Goal: Transaction & Acquisition: Download file/media

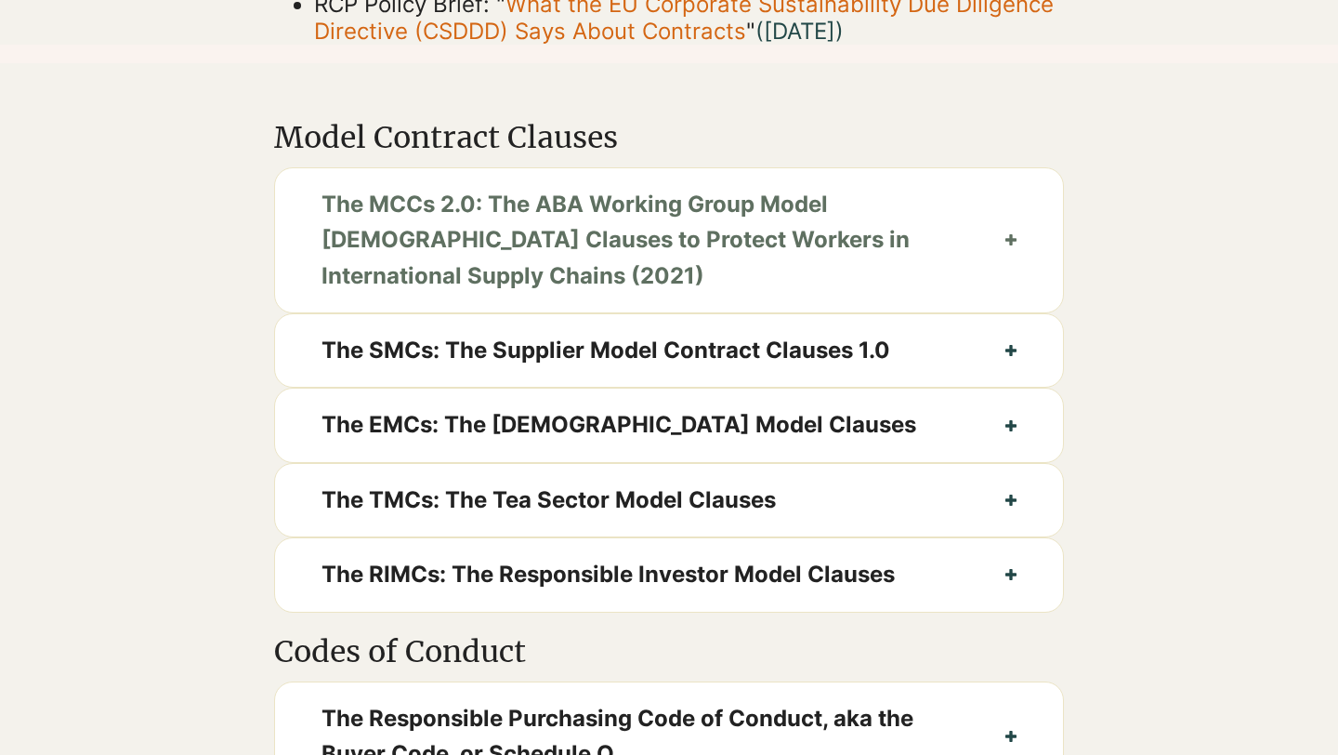
scroll to position [849, 0]
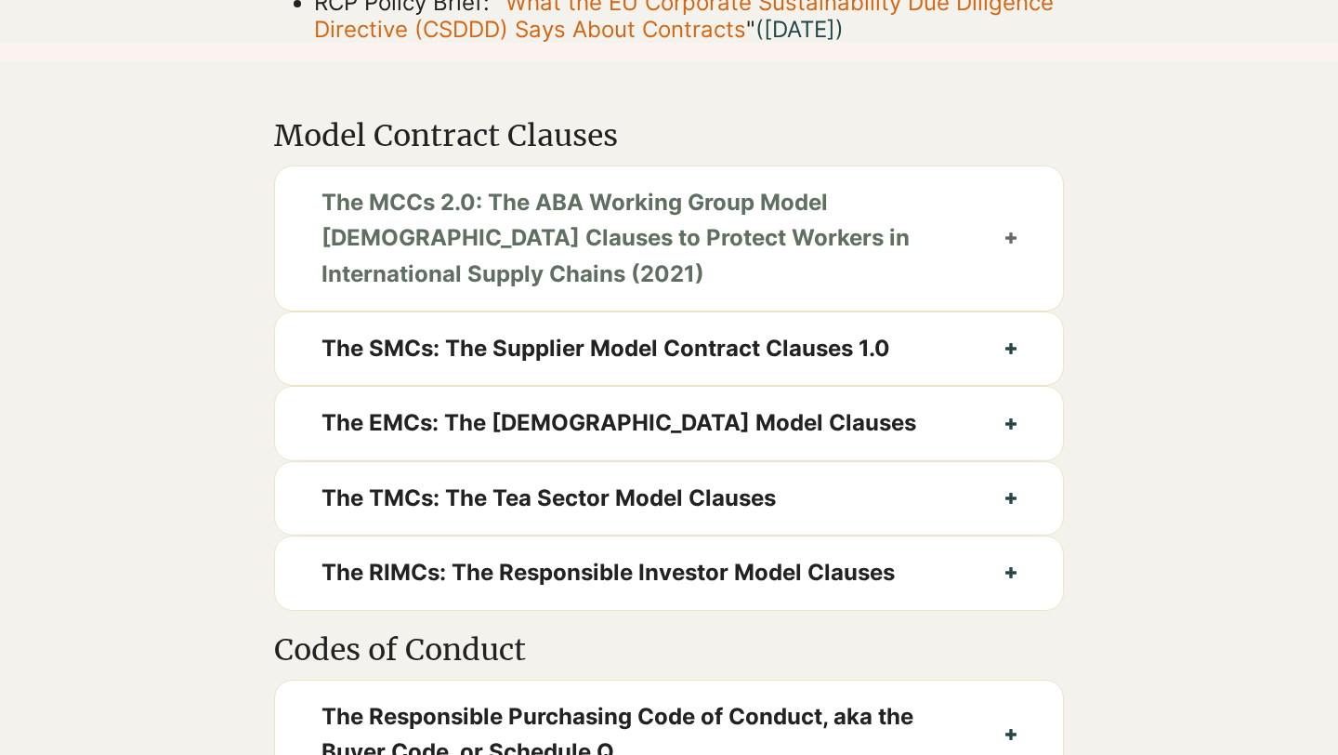
click at [746, 279] on span "The MCCs 2.0: The ABA Working Group Model [DEMOGRAPHIC_DATA] Clauses to Protect…" at bounding box center [641, 238] width 638 height 107
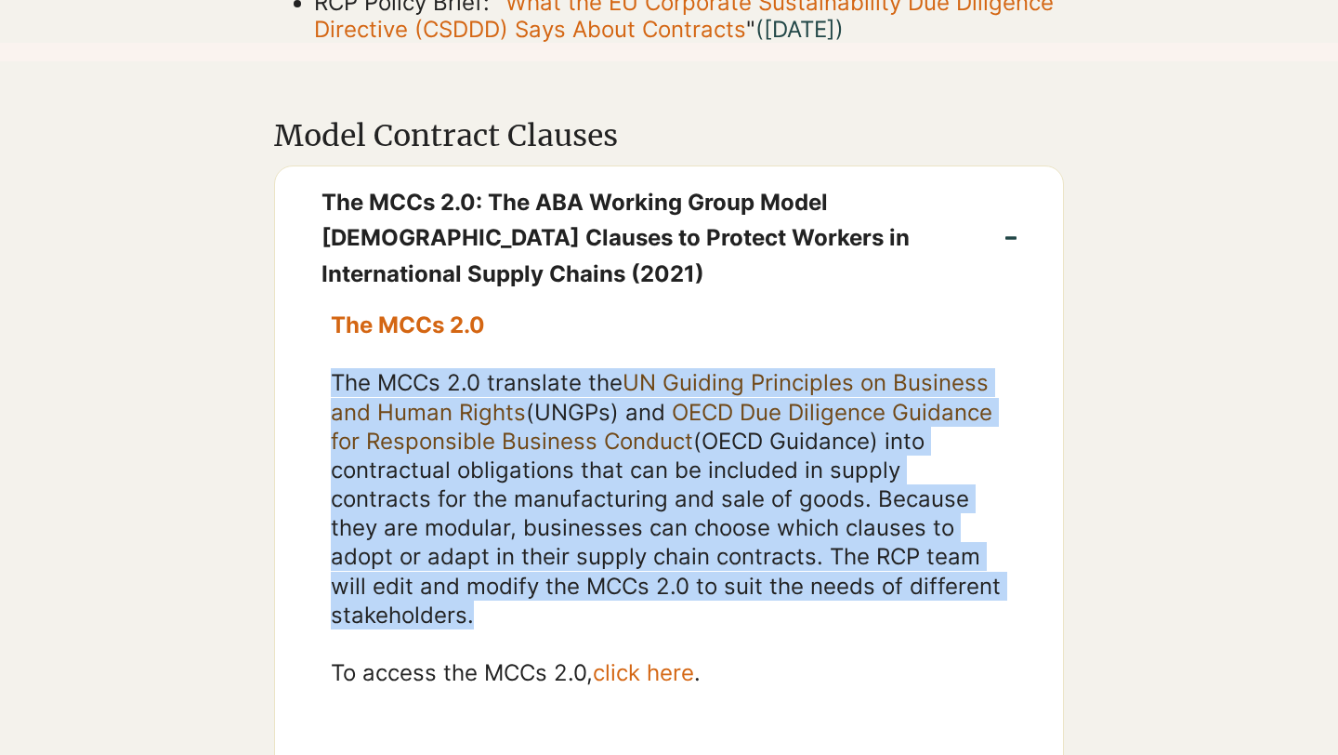
drag, startPoint x: 335, startPoint y: 409, endPoint x: 321, endPoint y: 677, distance: 268.0
click at [321, 677] on div "The MCCs 2.0 The MCCs 2.0 translate the UN Guiding Principles on Business and H…" at bounding box center [669, 543] width 788 height 466
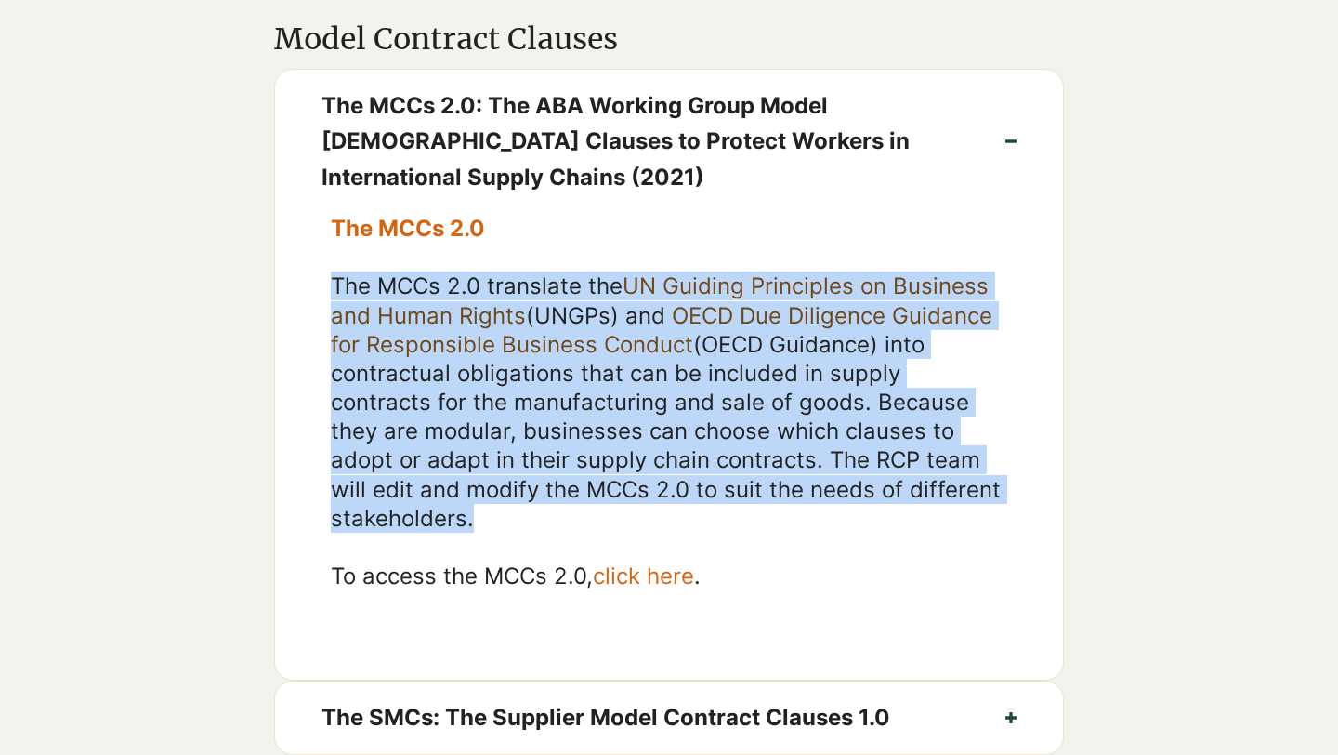
scroll to position [970, 0]
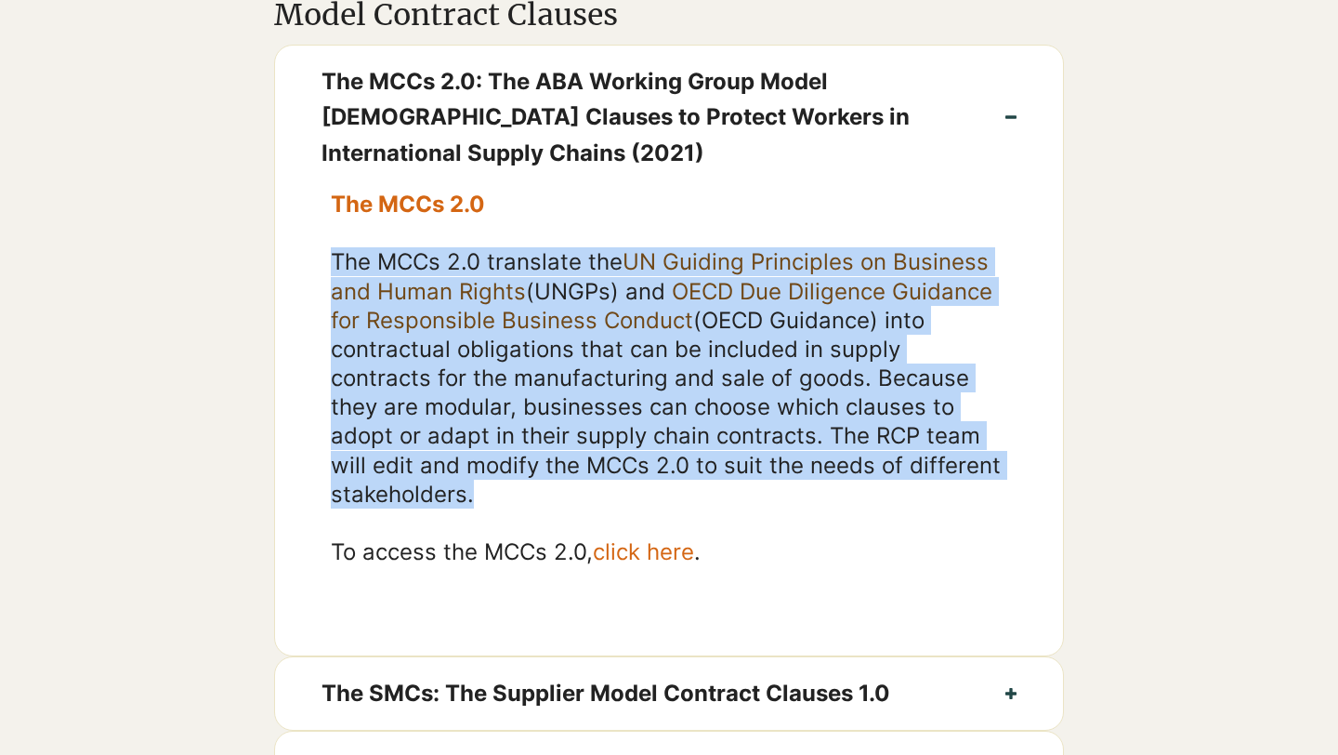
click at [643, 565] on span "click here" at bounding box center [643, 551] width 101 height 27
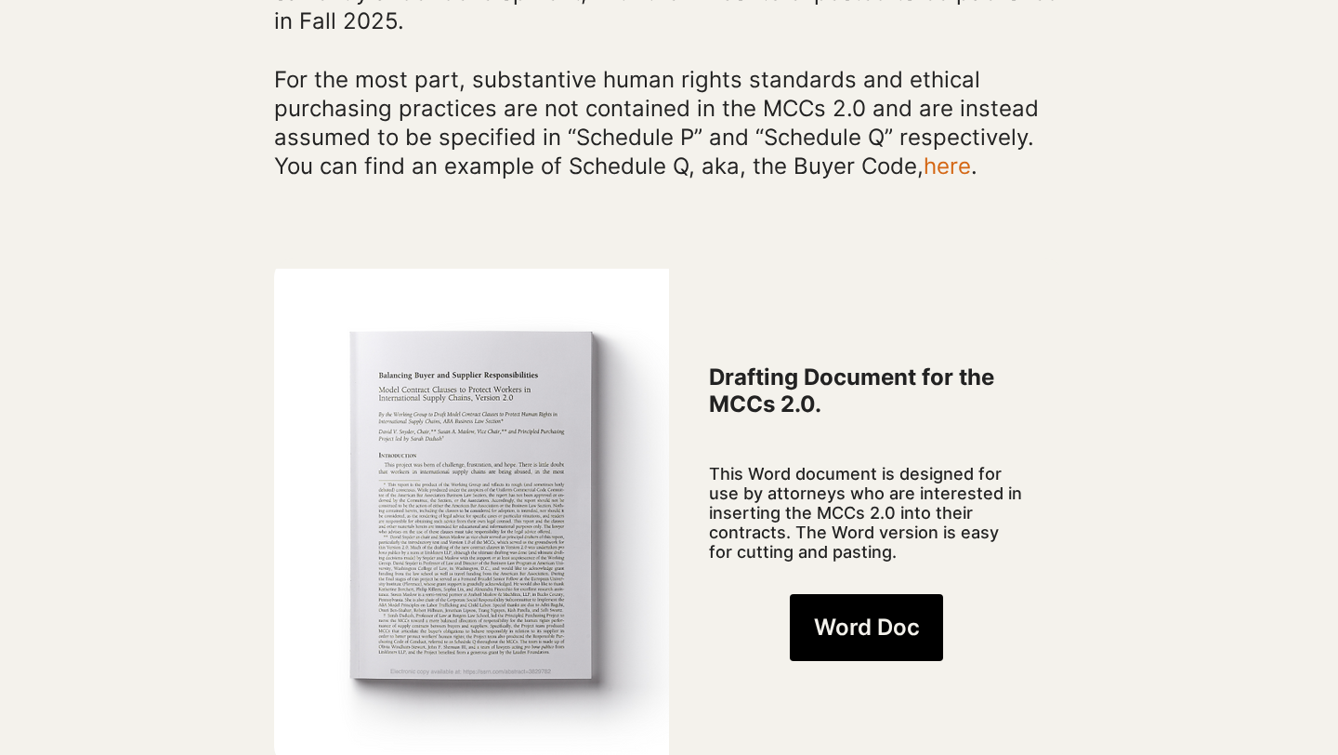
scroll to position [1508, 0]
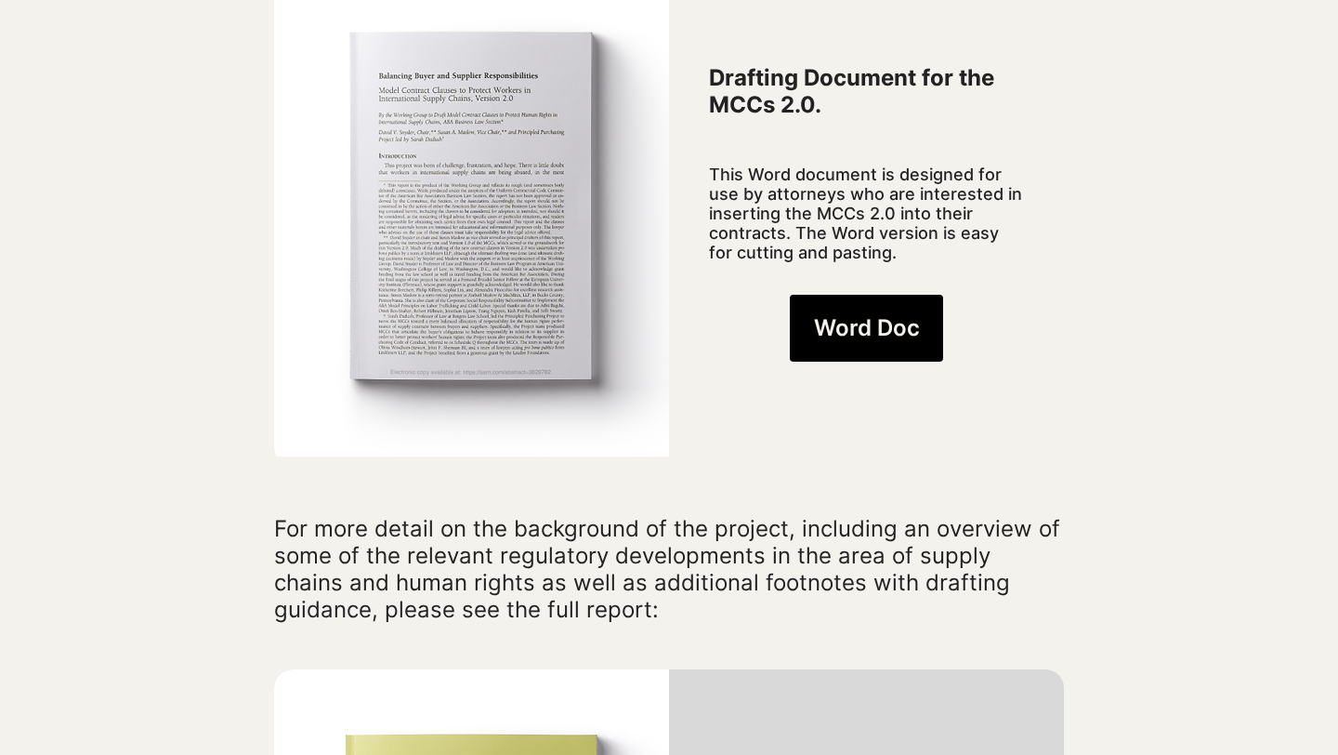
drag, startPoint x: 707, startPoint y: 147, endPoint x: 707, endPoint y: 202, distance: 54.8
click at [707, 202] on div "Drafting Document for the MCCs 2.0. This Word document is designed for use by a…" at bounding box center [866, 212] width 395 height 507
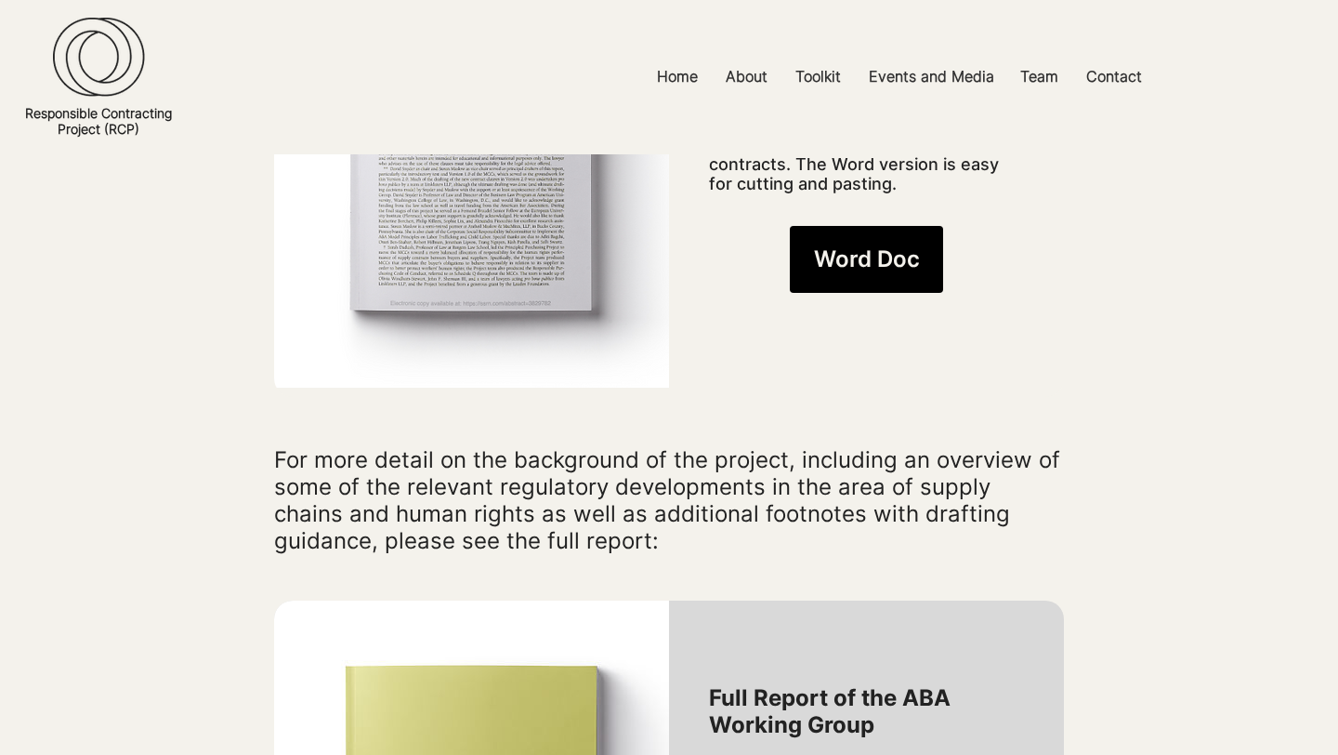
scroll to position [1530, 0]
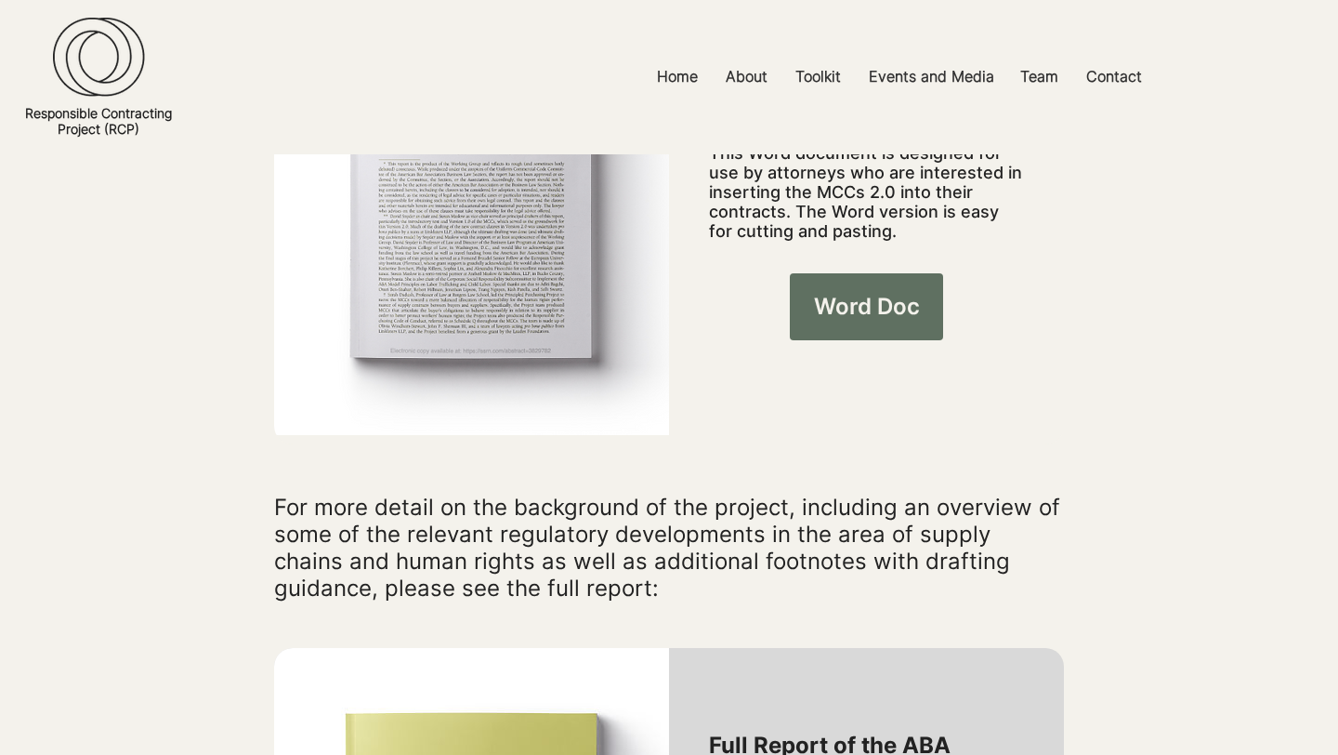
click at [869, 291] on span "Word Doc" at bounding box center [867, 307] width 106 height 32
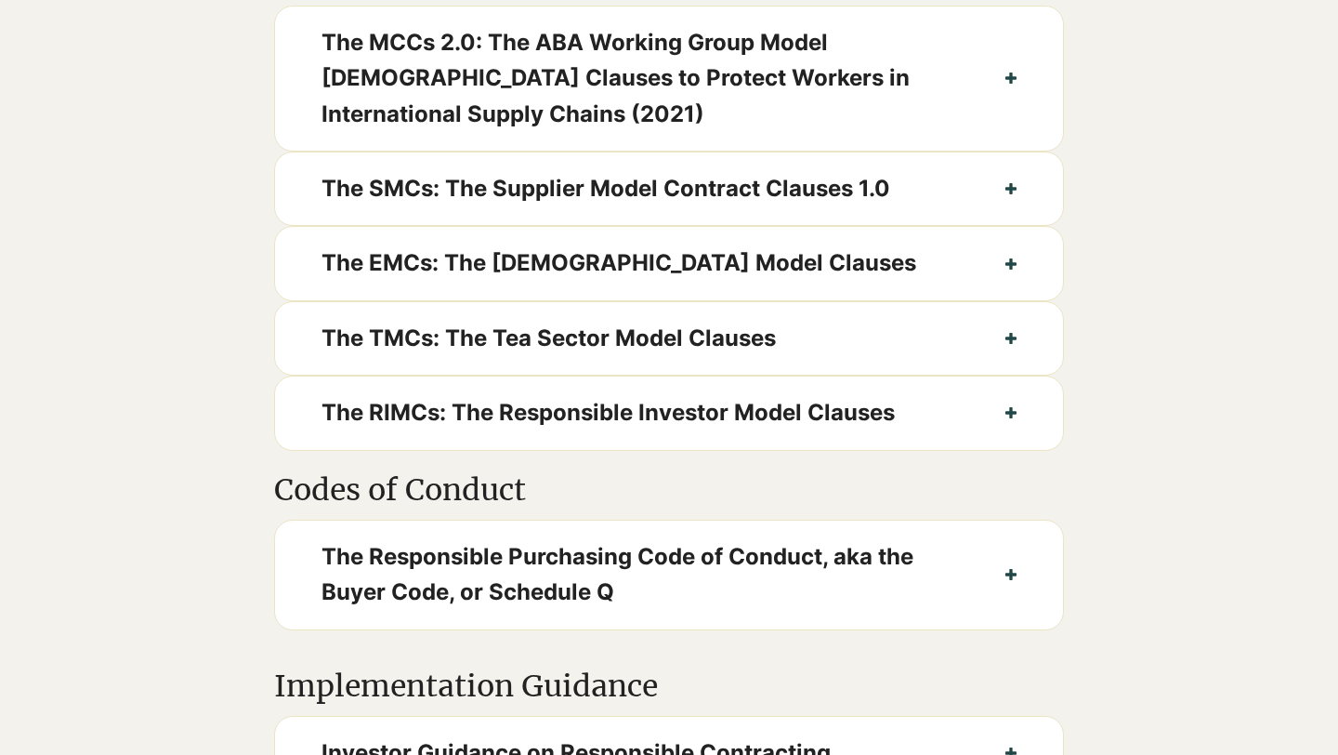
scroll to position [1030, 0]
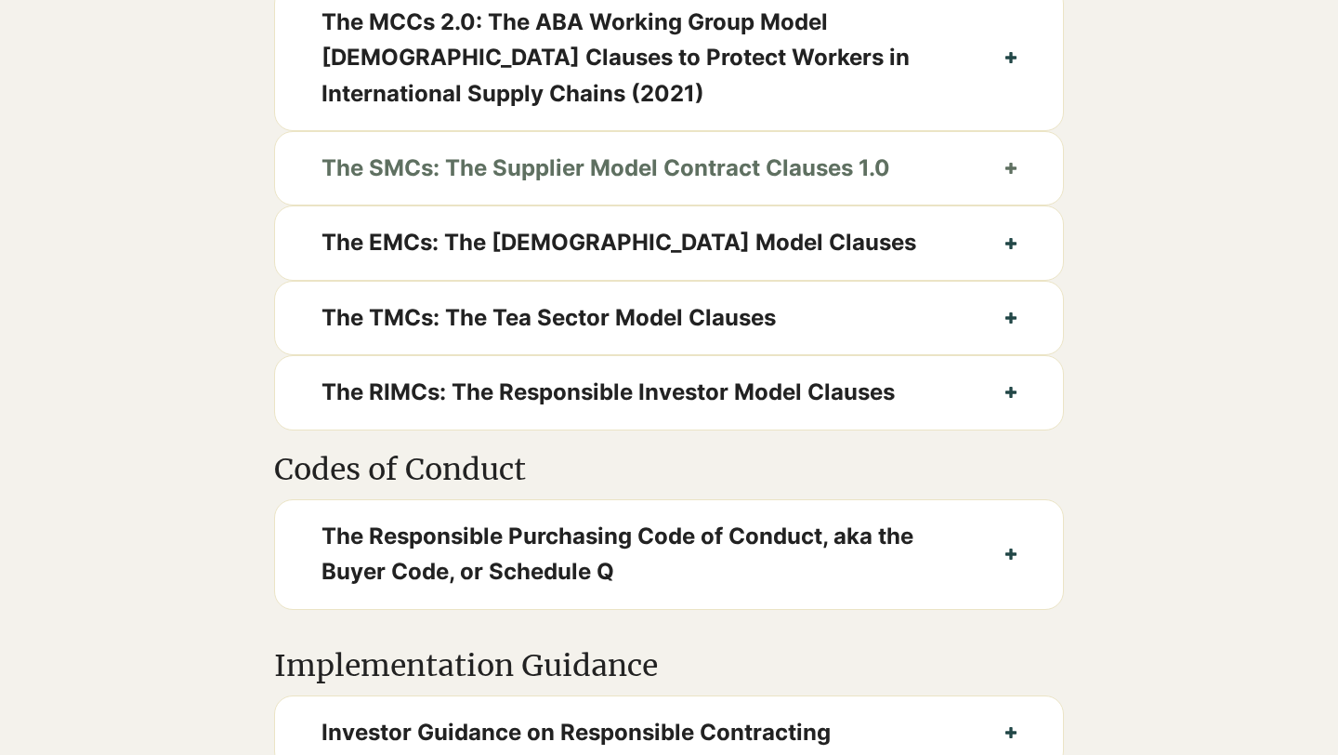
click at [659, 204] on button "The SMCs: The Supplier Model Contract Clauses 1.0" at bounding box center [669, 168] width 788 height 72
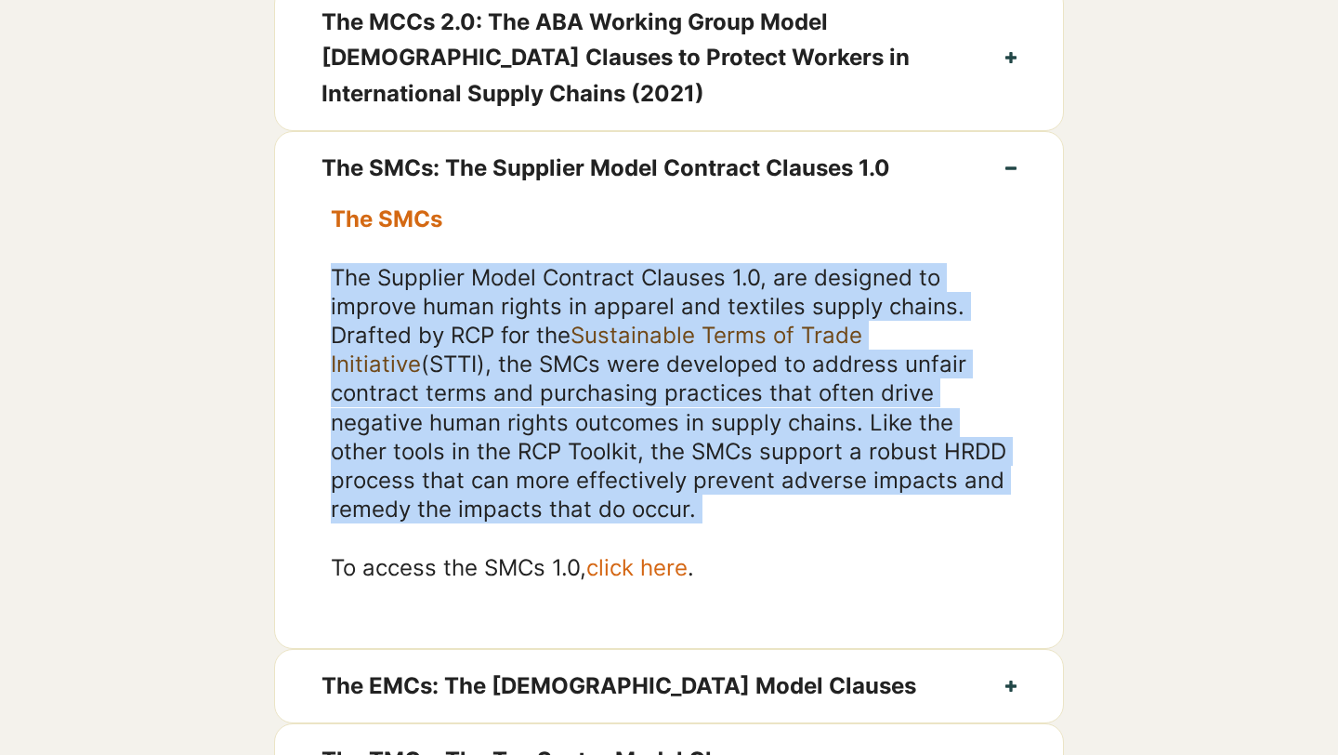
drag, startPoint x: 328, startPoint y: 303, endPoint x: 336, endPoint y: 567, distance: 264.0
click at [336, 567] on div "The SMCs ​ The Supplier Model Contract Clauses 1.0, are designed to improve hum…" at bounding box center [669, 425] width 788 height 443
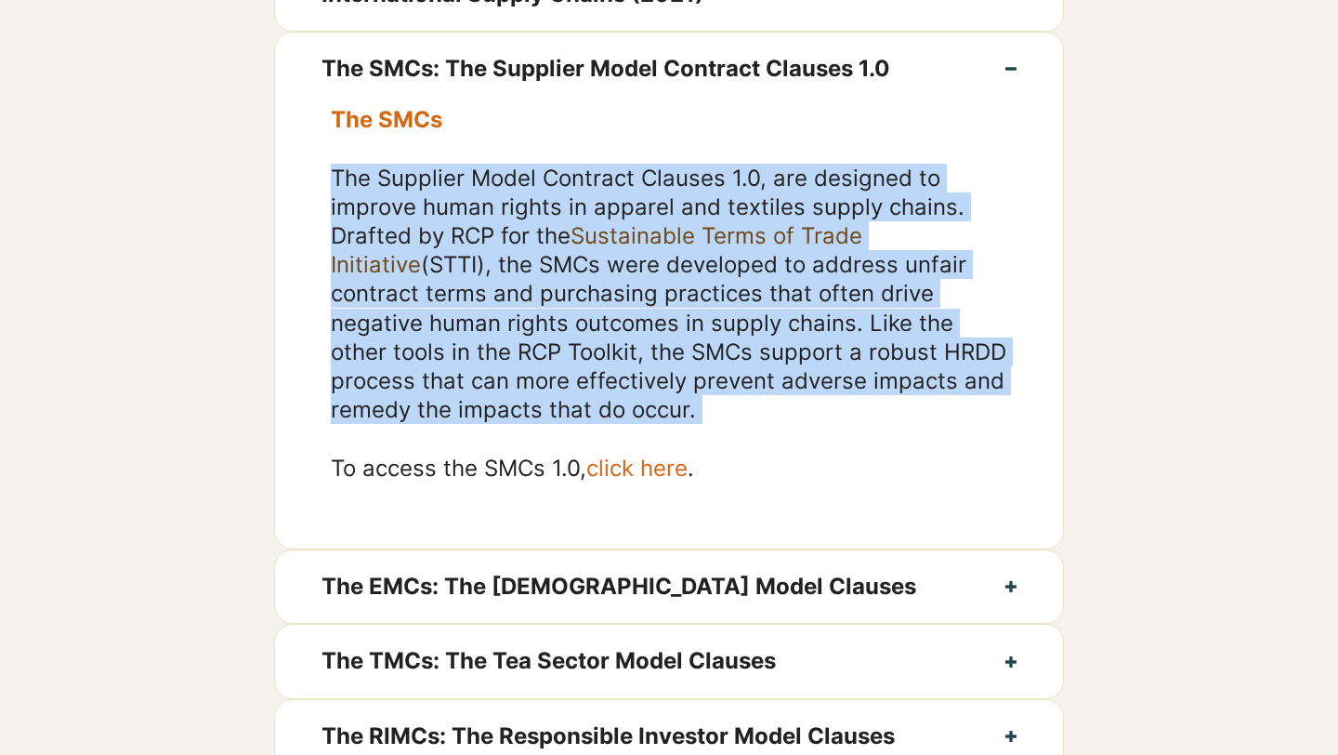
scroll to position [1131, 0]
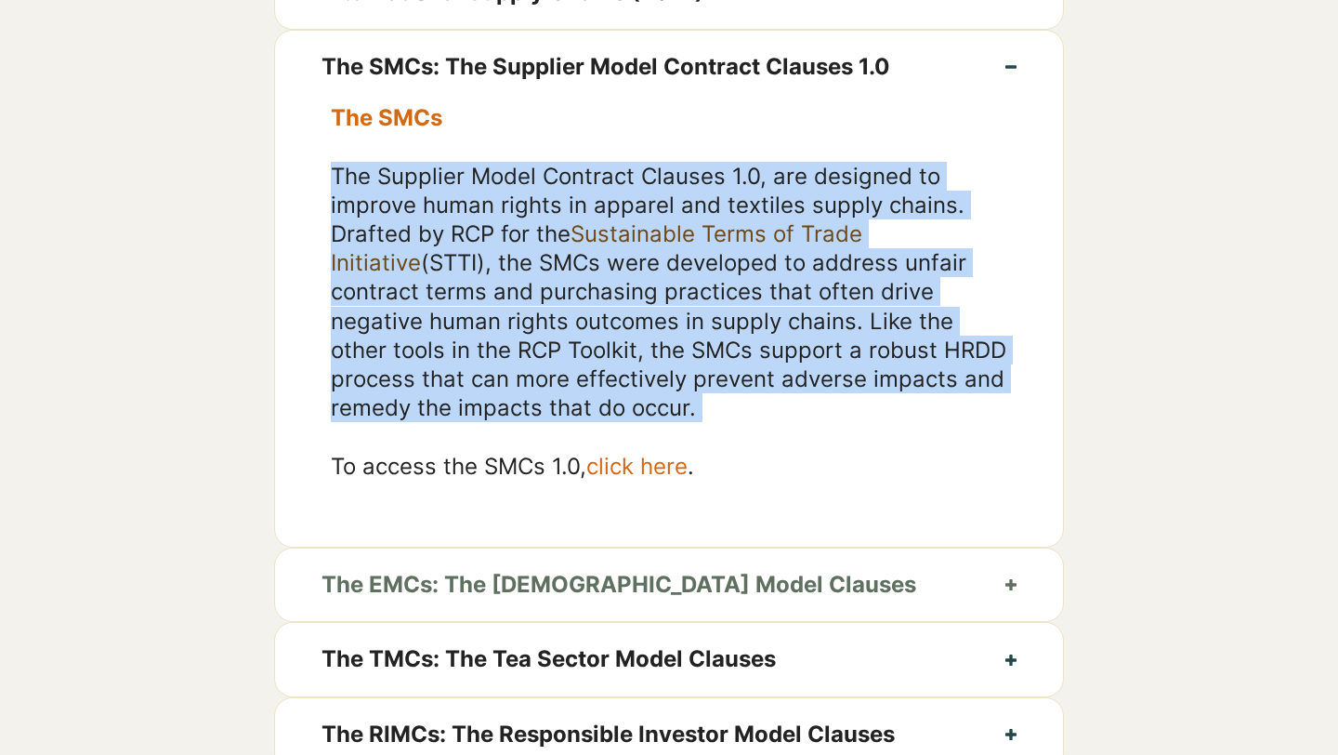
click at [645, 602] on span "The EMCs: The [DEMOGRAPHIC_DATA] Model Clauses" at bounding box center [641, 584] width 638 height 35
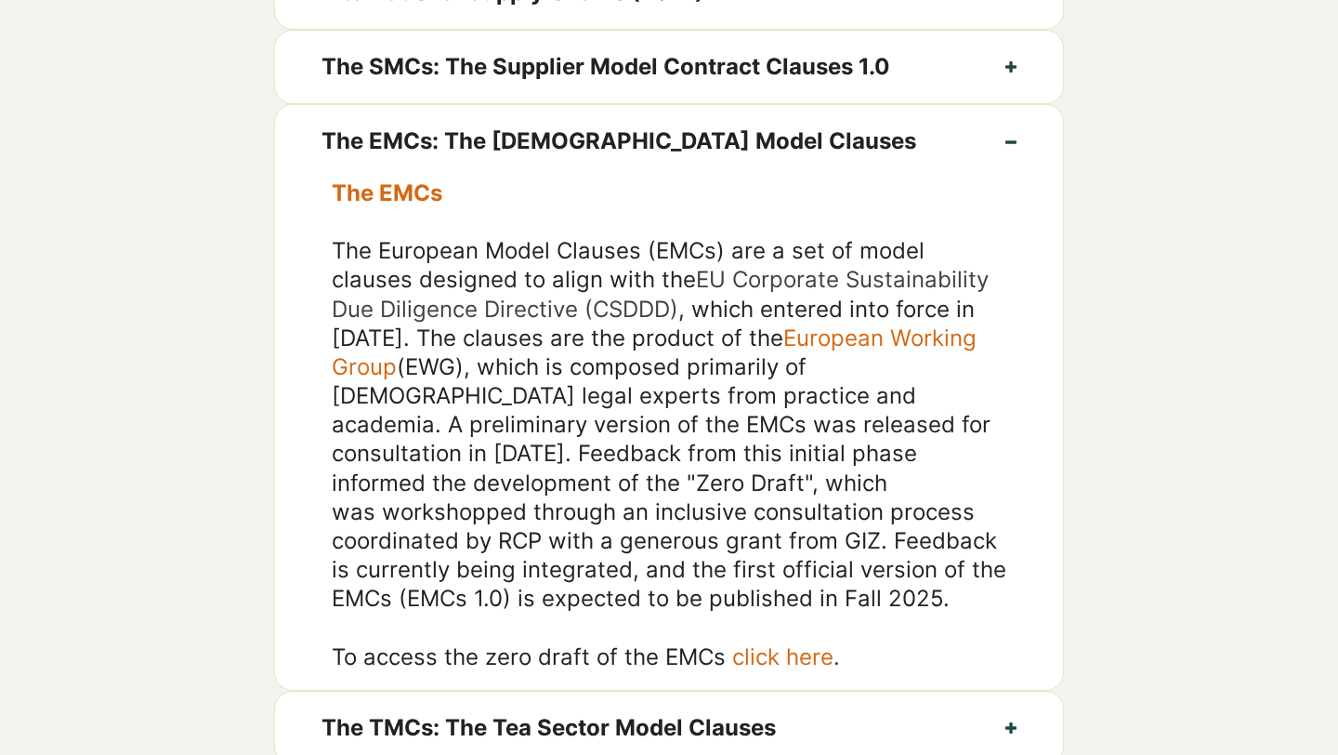
click at [775, 670] on link "click here" at bounding box center [782, 656] width 101 height 27
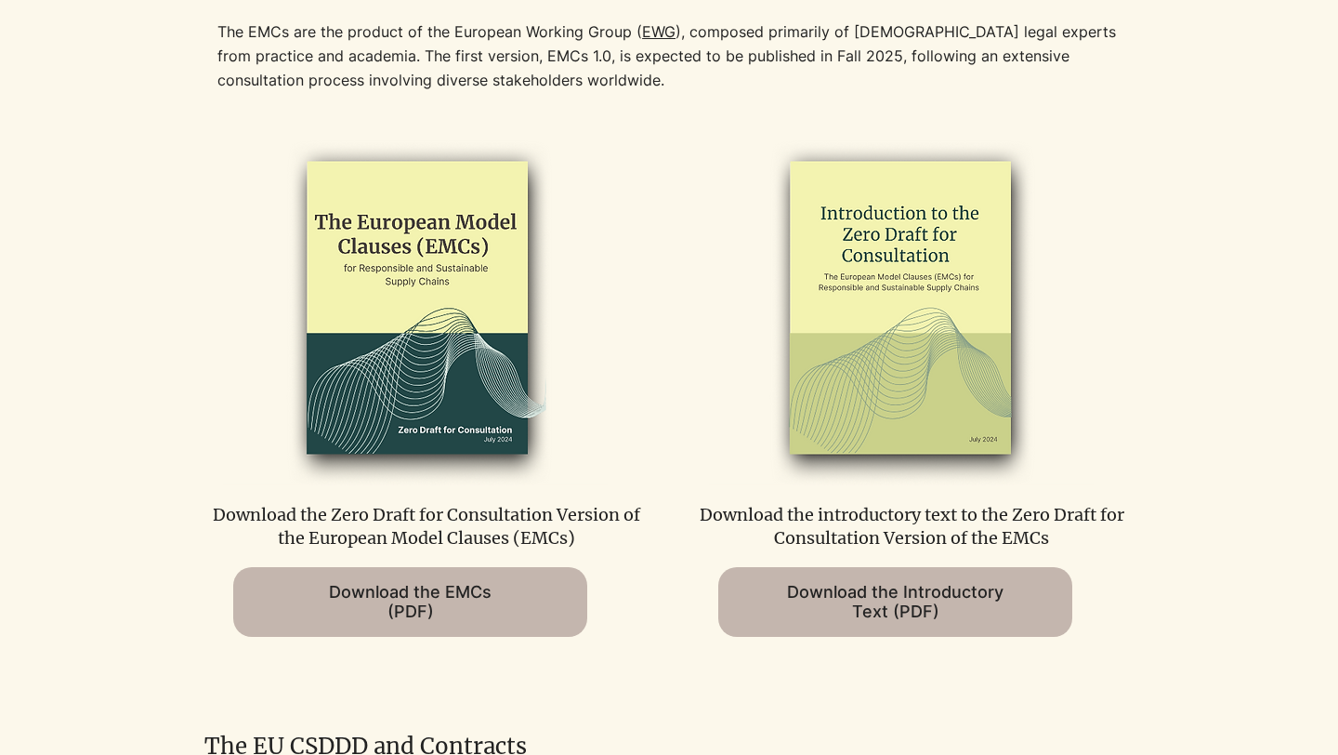
scroll to position [972, 0]
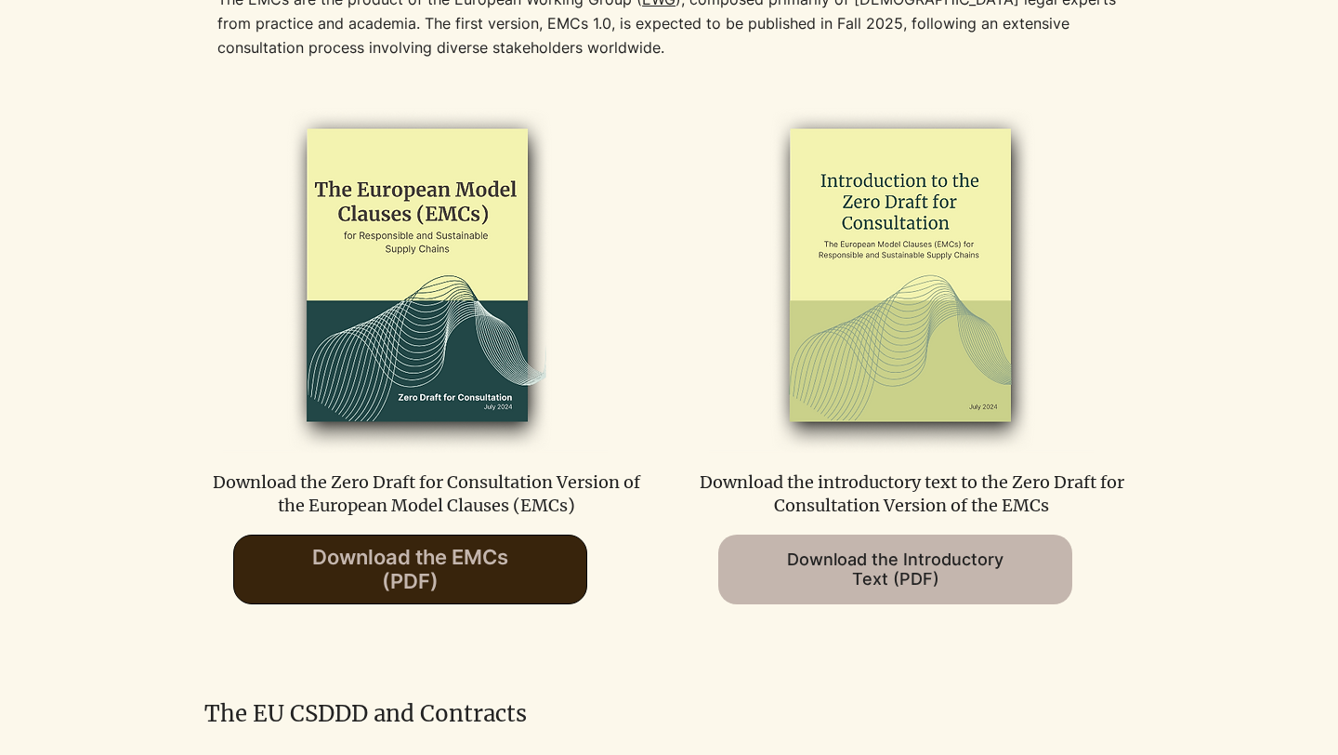
click at [407, 580] on span "Download the EMCs (PDF)" at bounding box center [410, 569] width 196 height 48
